Goal: Information Seeking & Learning: Learn about a topic

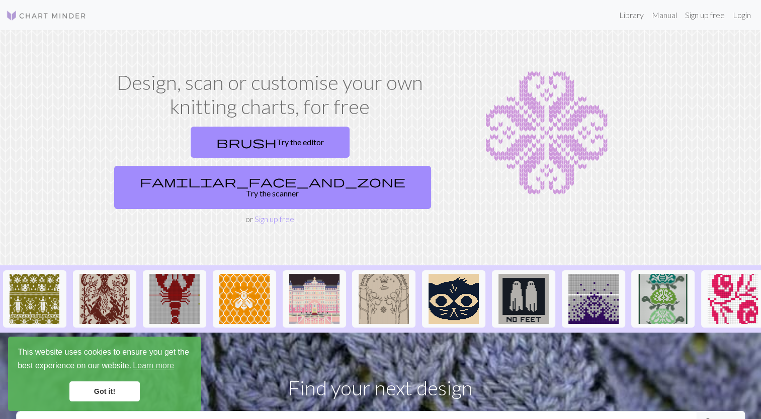
click at [91, 391] on link "Got it!" at bounding box center [104, 392] width 70 height 20
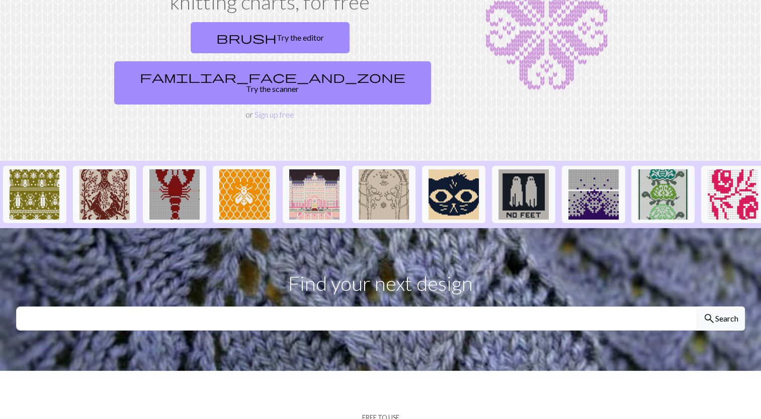
scroll to position [179, 0]
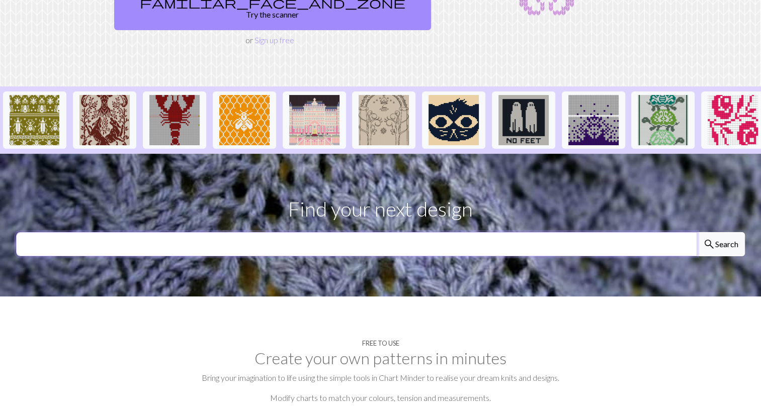
click at [119, 232] on input "text" at bounding box center [356, 244] width 681 height 24
type input "hat"
click at [696, 232] on button "search Search" at bounding box center [720, 244] width 48 height 24
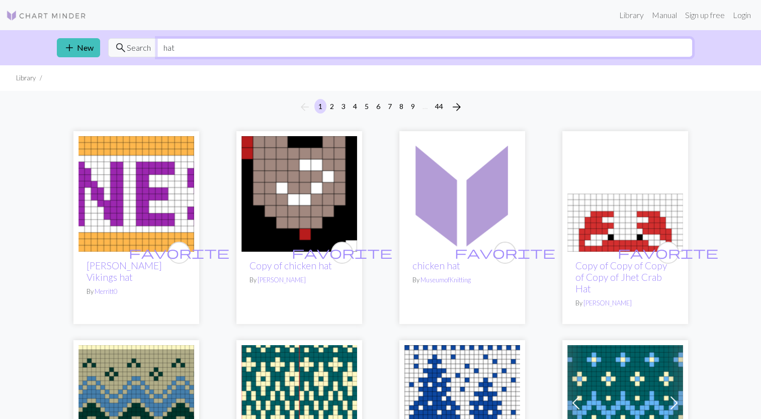
click at [163, 48] on input "hat" at bounding box center [424, 47] width 535 height 19
type input "flower hat"
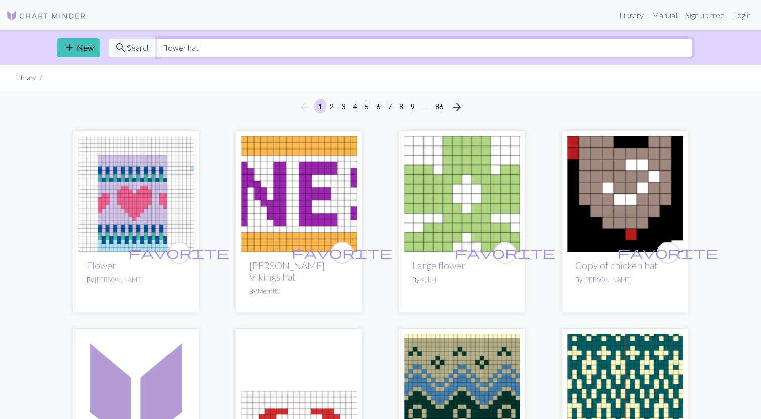
click at [244, 50] on input "flower hat" at bounding box center [424, 47] width 535 height 19
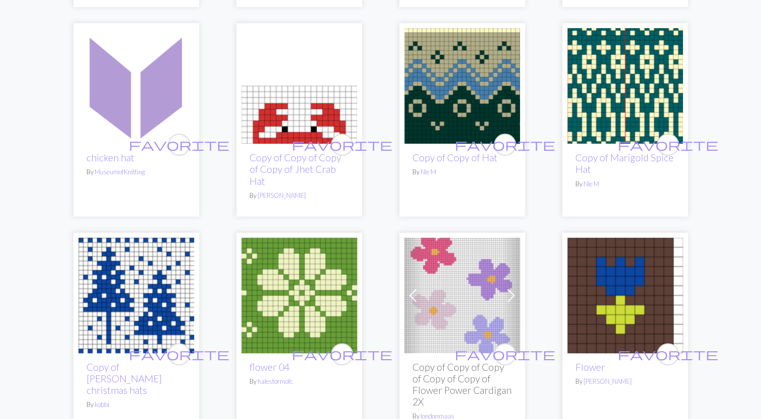
scroll to position [306, 0]
click at [321, 286] on img at bounding box center [299, 296] width 116 height 116
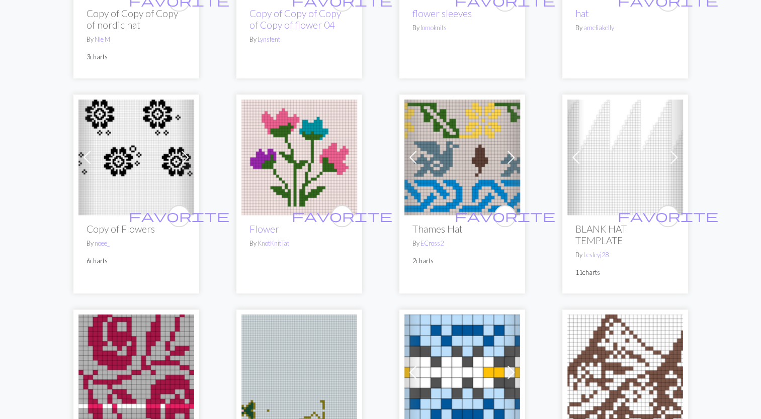
scroll to position [910, 0]
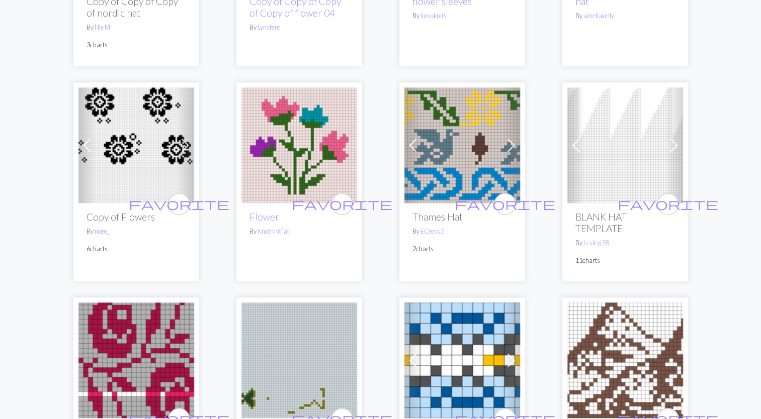
click at [312, 104] on img at bounding box center [299, 145] width 116 height 116
